Goal: Information Seeking & Learning: Learn about a topic

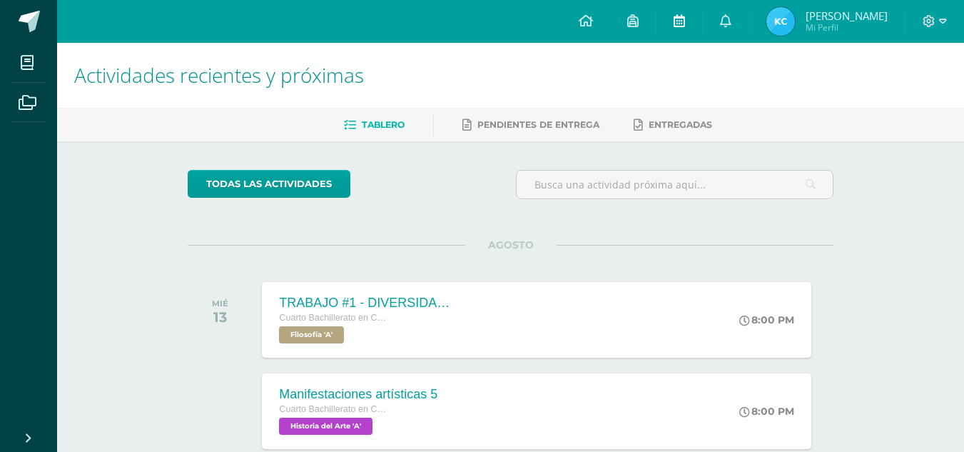
click at [688, 24] on link at bounding box center [680, 21] width 46 height 43
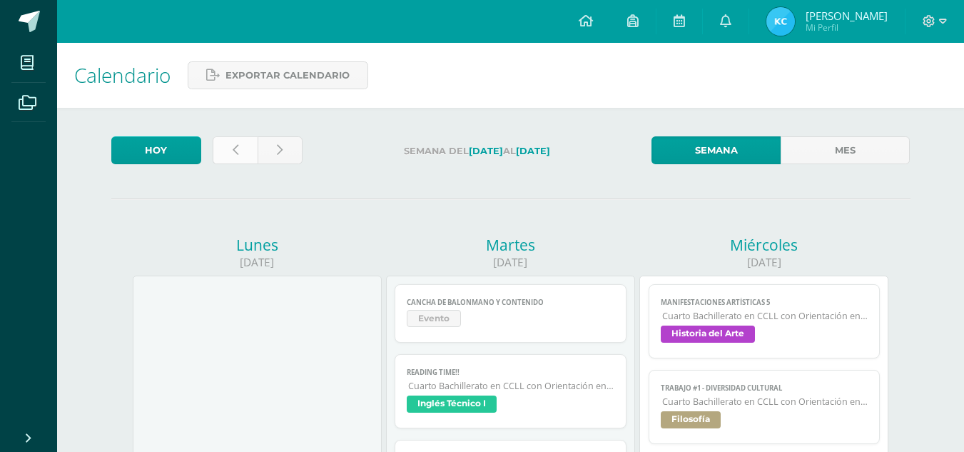
click at [248, 149] on link at bounding box center [235, 150] width 45 height 28
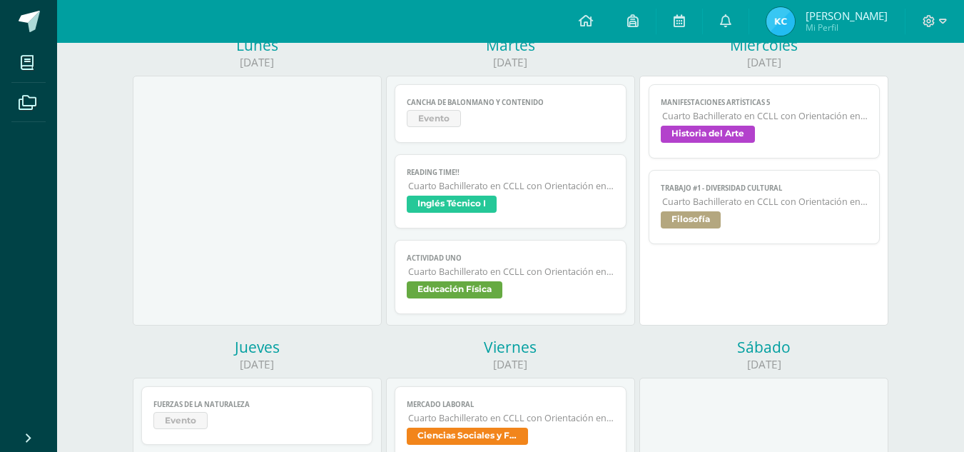
scroll to position [357, 0]
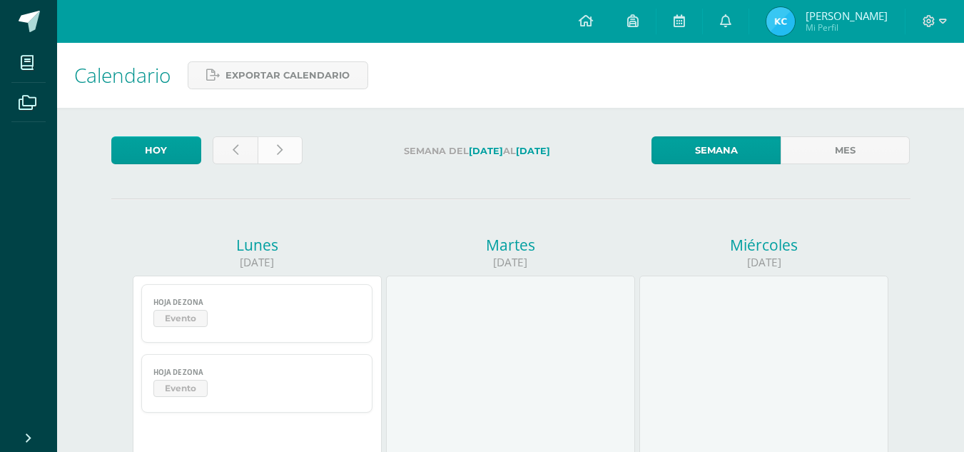
click at [284, 158] on link at bounding box center [280, 150] width 45 height 28
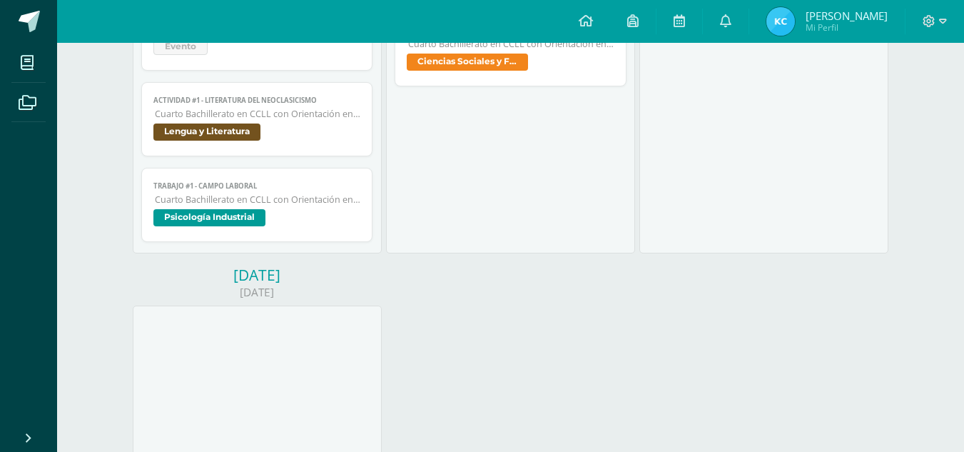
scroll to position [500, 0]
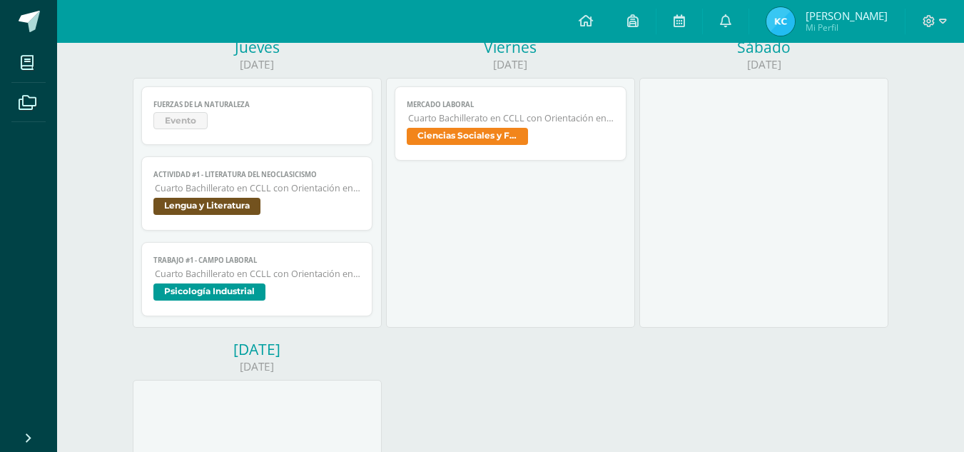
click at [328, 129] on span "Evento" at bounding box center [257, 122] width 208 height 21
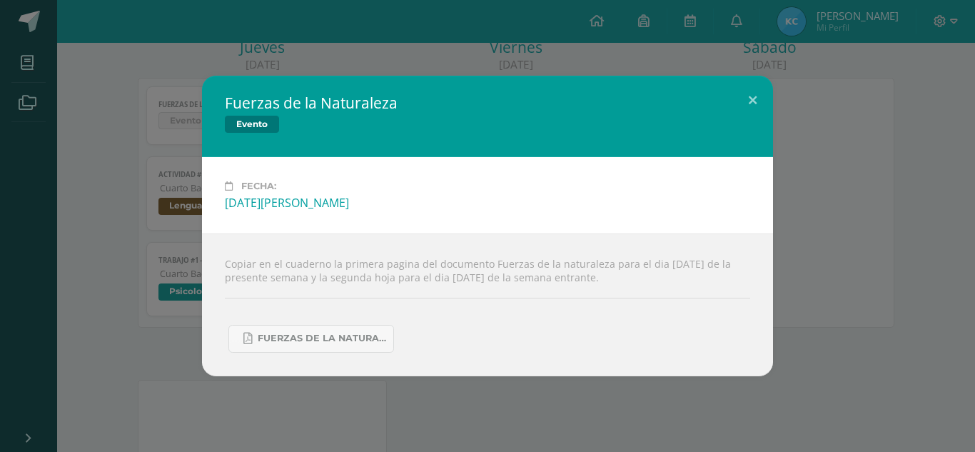
click at [141, 193] on div "Fuerzas de la Naturaleza Evento Fecha: Jueves 14 de Agosto Copiar en el cuadern…" at bounding box center [488, 226] width 964 height 300
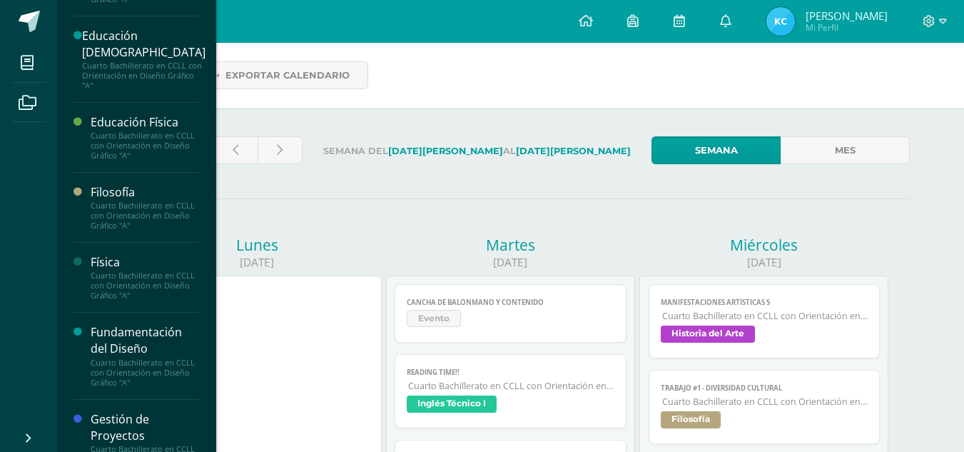
scroll to position [248, 0]
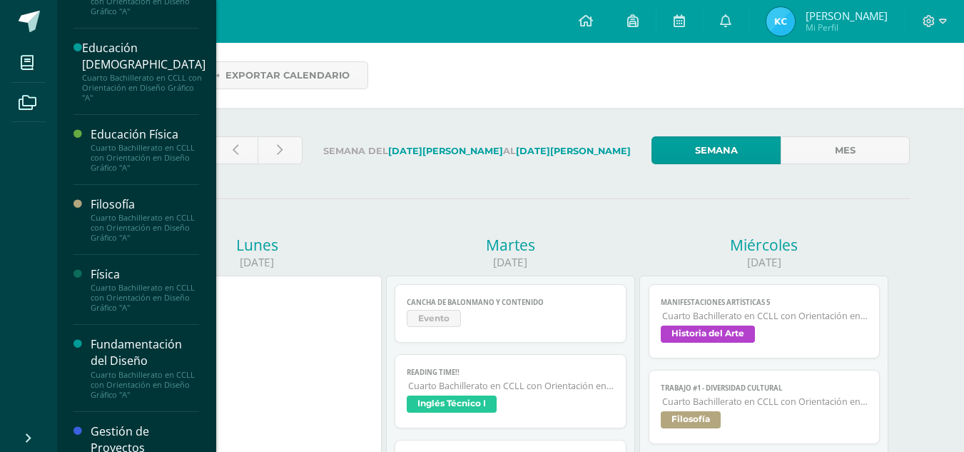
click at [133, 295] on div "Cuarto Bachillerato en CCLL con Orientación en Diseño Gráfico "A"" at bounding box center [145, 298] width 108 height 30
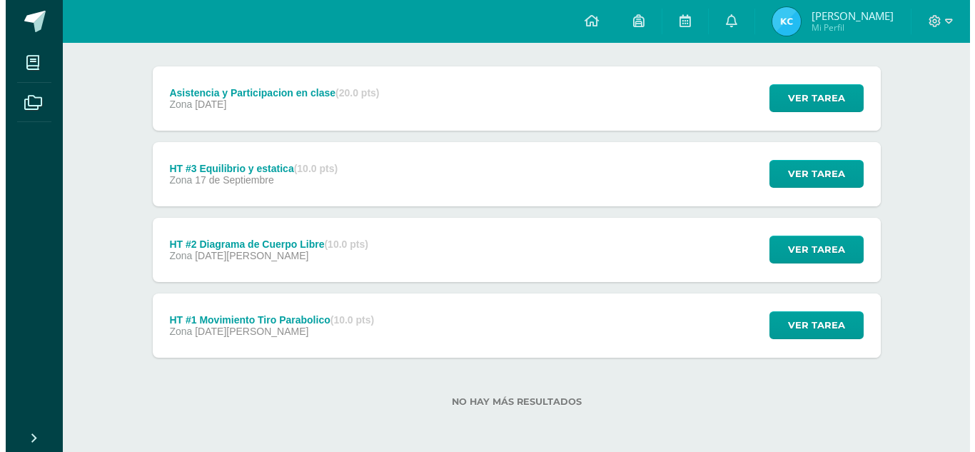
scroll to position [172, 0]
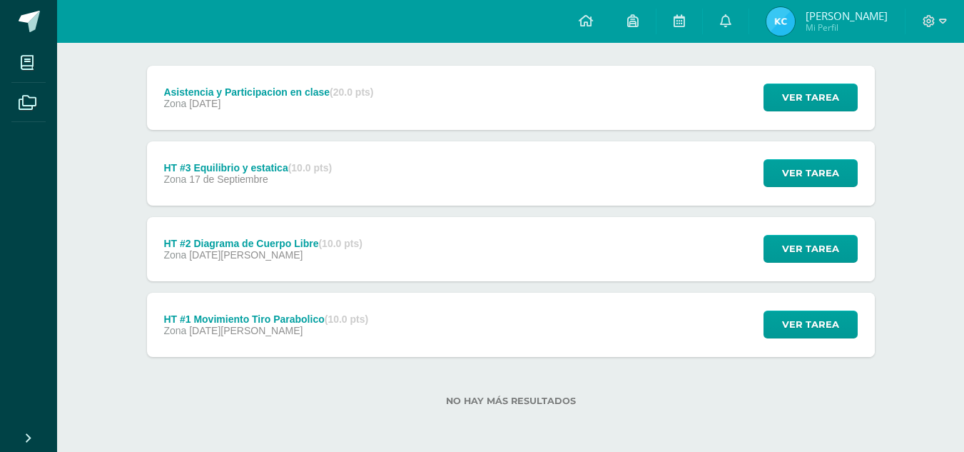
click at [376, 100] on div "Asistencia y Participacion en clase (20.0 pts) Zona [DATE]" at bounding box center [269, 98] width 244 height 64
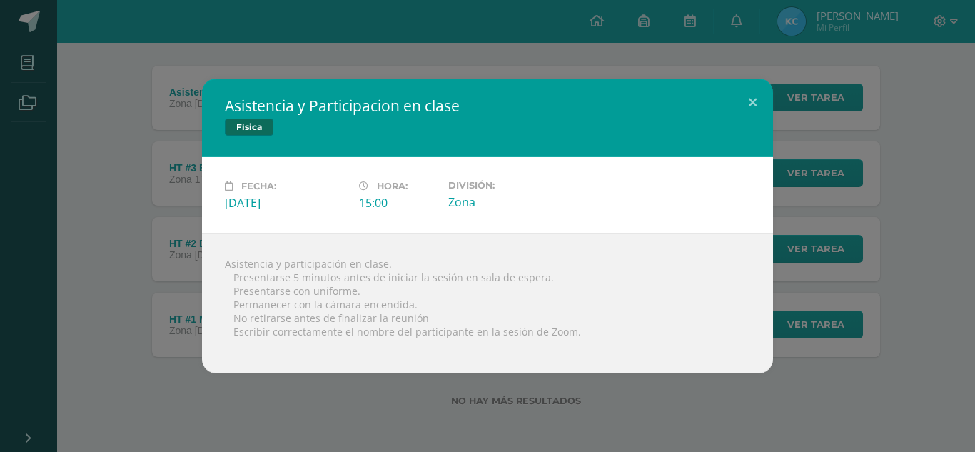
click at [136, 206] on div "Asistencia y Participacion en clase Física Fecha: [DATE] Hora: 15:00 División:" at bounding box center [488, 226] width 964 height 295
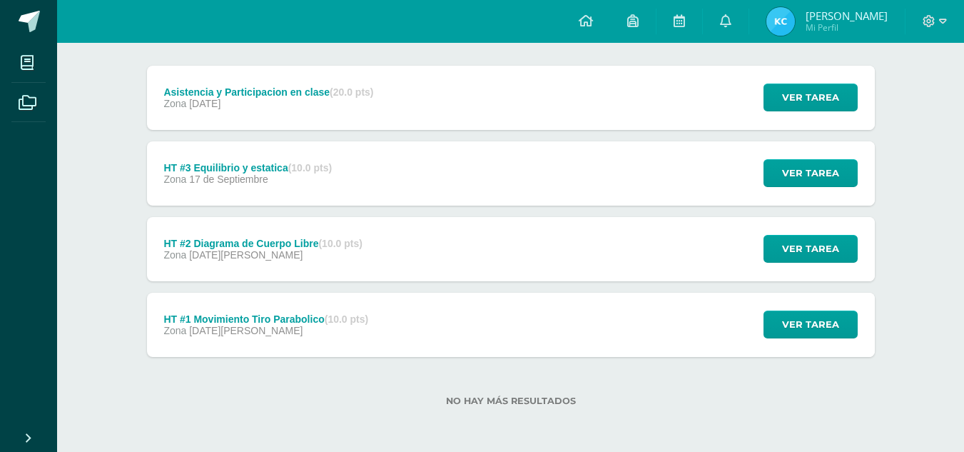
click at [249, 347] on div "HT #1 Movimiento Tiro Parabolico (10.0 pts) Zona [DATE][PERSON_NAME]" at bounding box center [266, 325] width 239 height 64
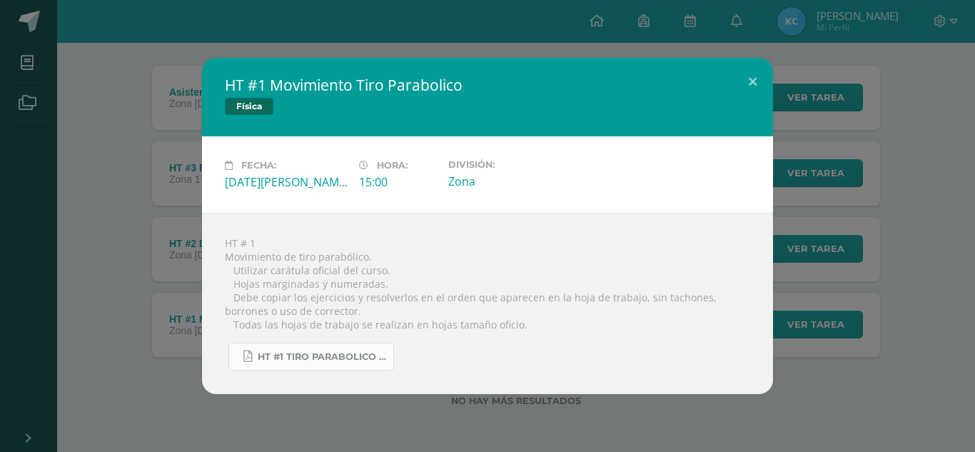
click at [318, 350] on link "HT #1 tiro parabolico 4U.pdf" at bounding box center [311, 357] width 166 height 28
